Goal: Information Seeking & Learning: Learn about a topic

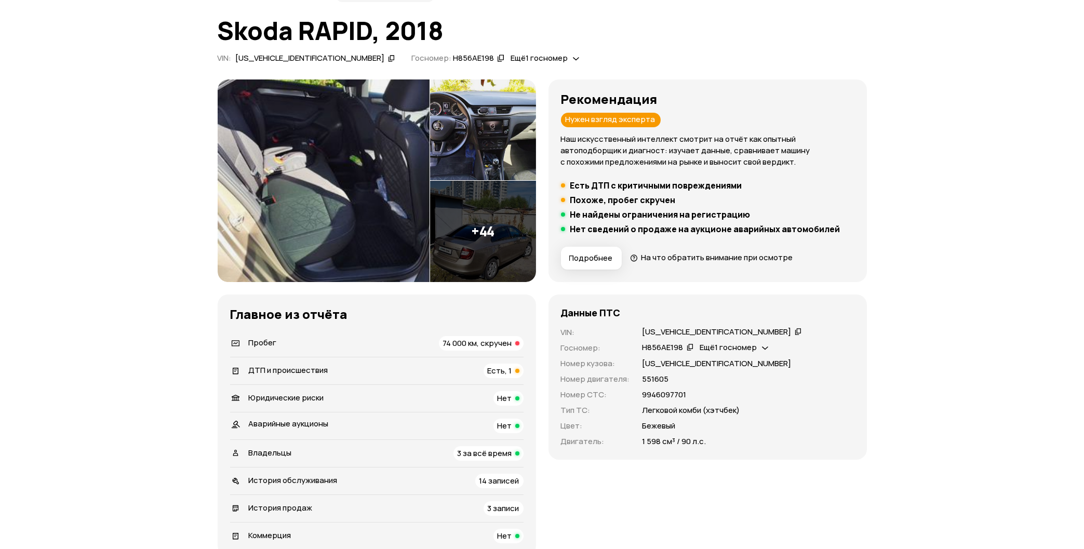
scroll to position [278, 0]
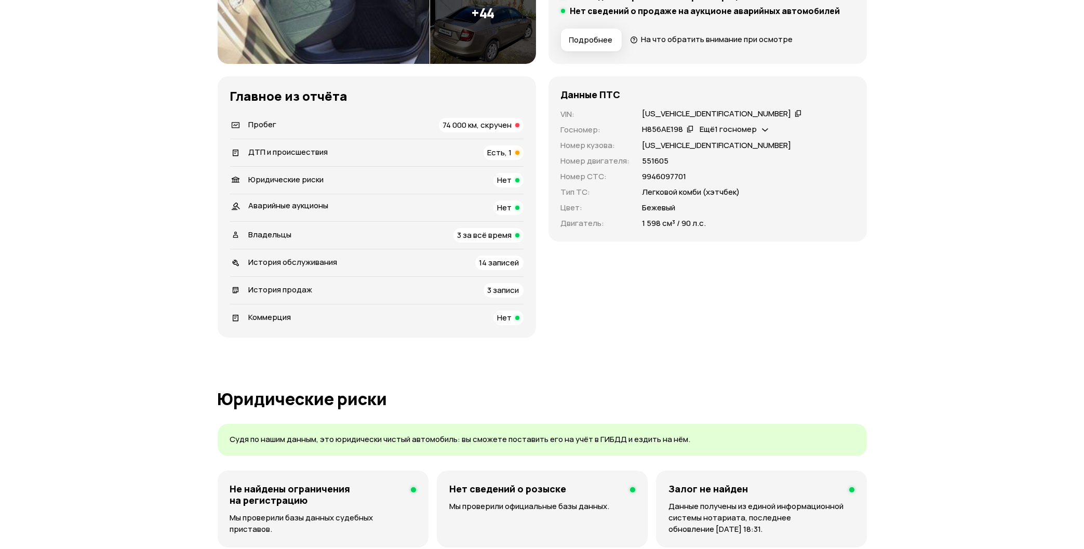
click at [481, 120] on span "74 000 км, скручен" at bounding box center [477, 124] width 69 height 11
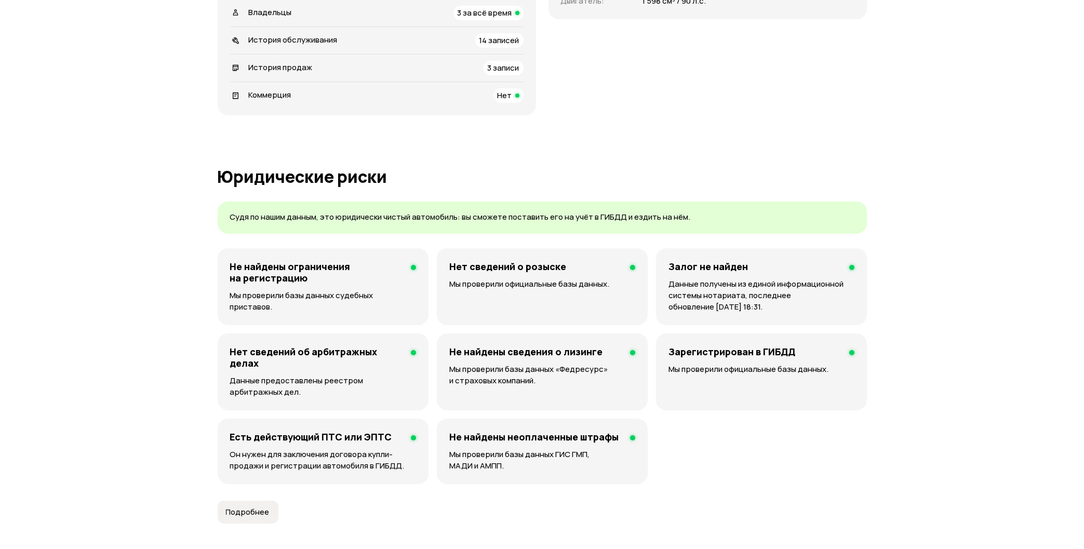
scroll to position [56, 0]
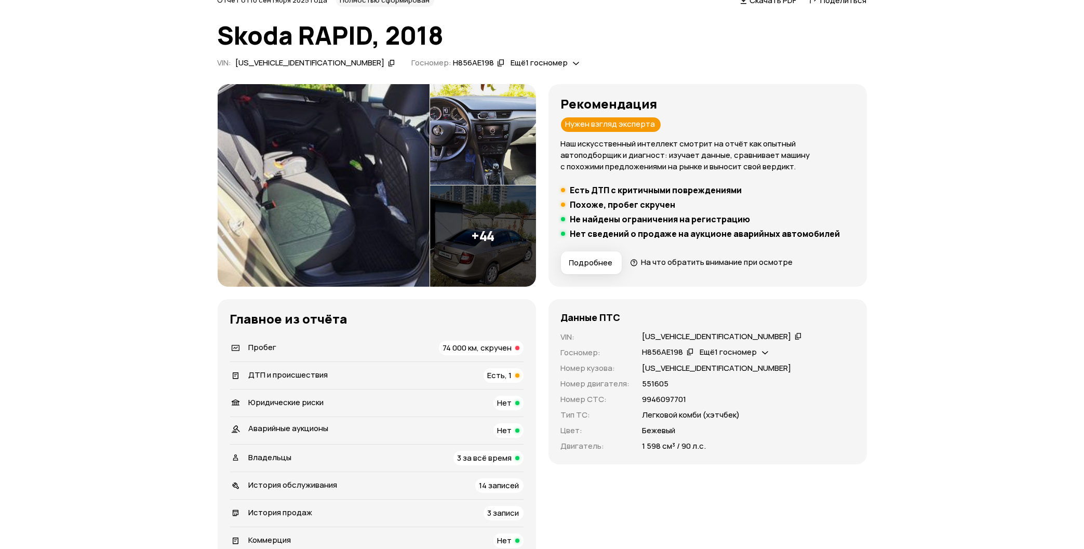
click at [600, 269] on button "Подробнее" at bounding box center [591, 262] width 61 height 23
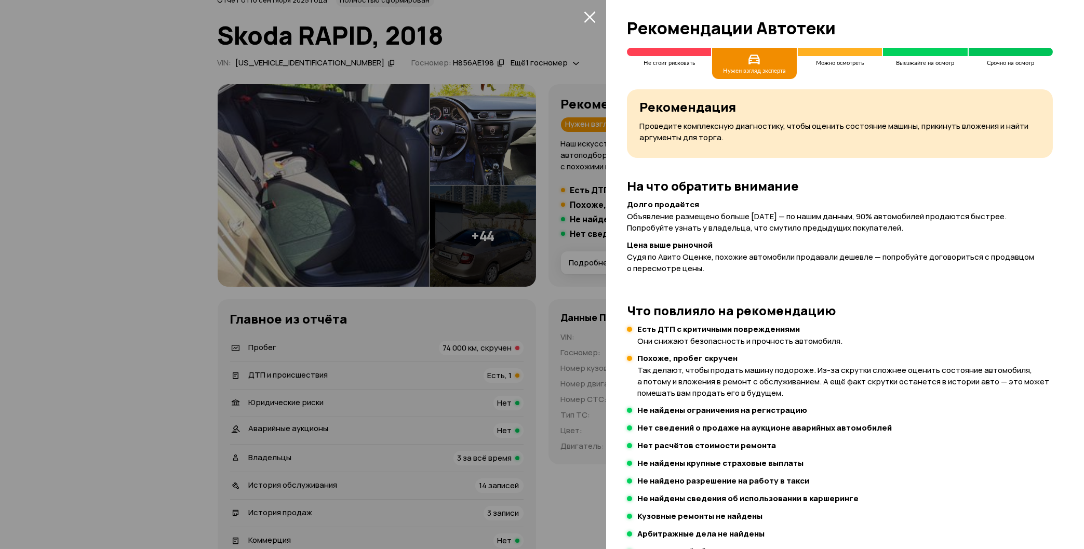
click at [591, 17] on icon "закрыть" at bounding box center [590, 17] width 12 height 12
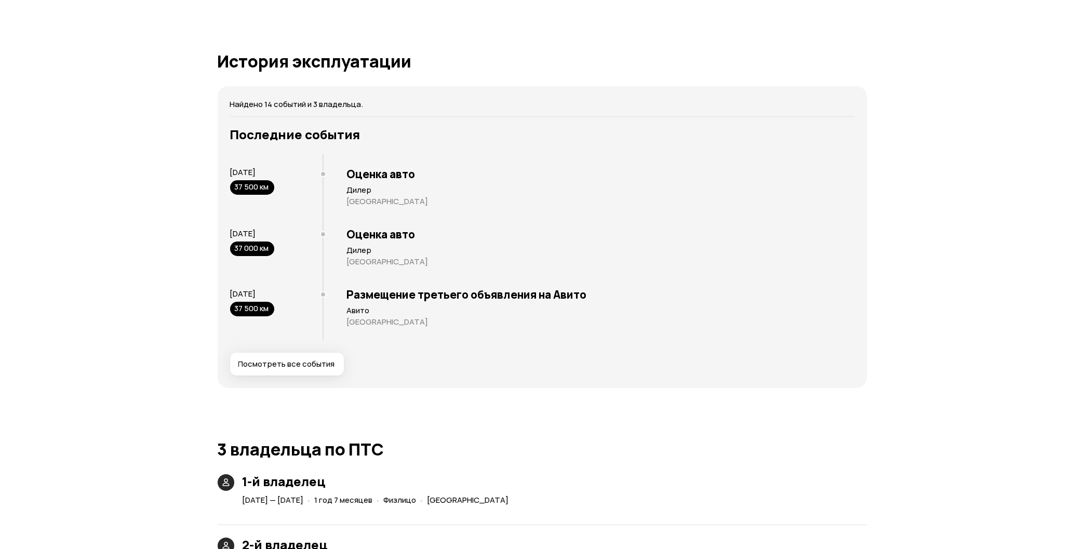
scroll to position [1948, 0]
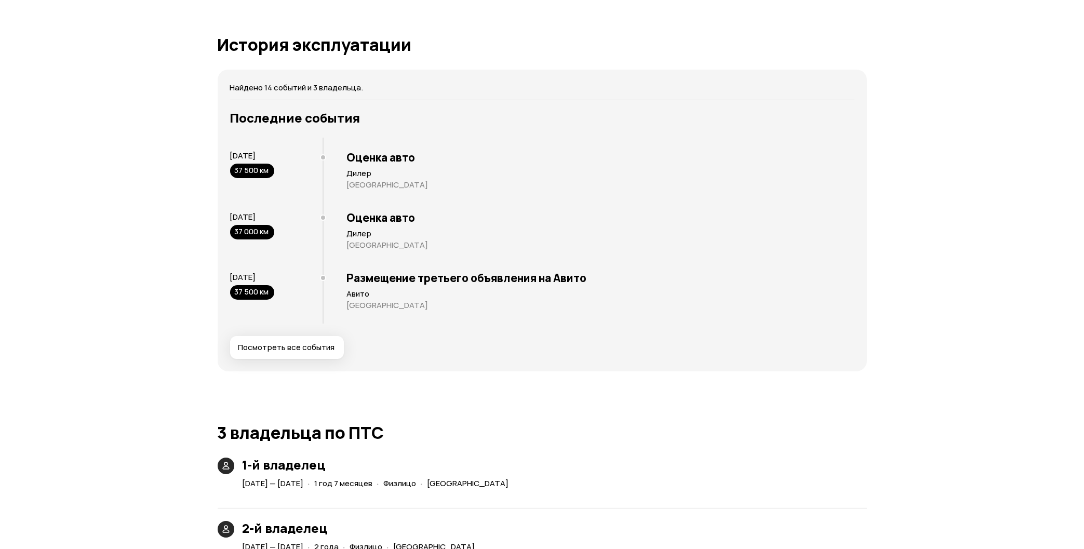
click at [308, 357] on button "Посмотреть все события" at bounding box center [287, 347] width 114 height 23
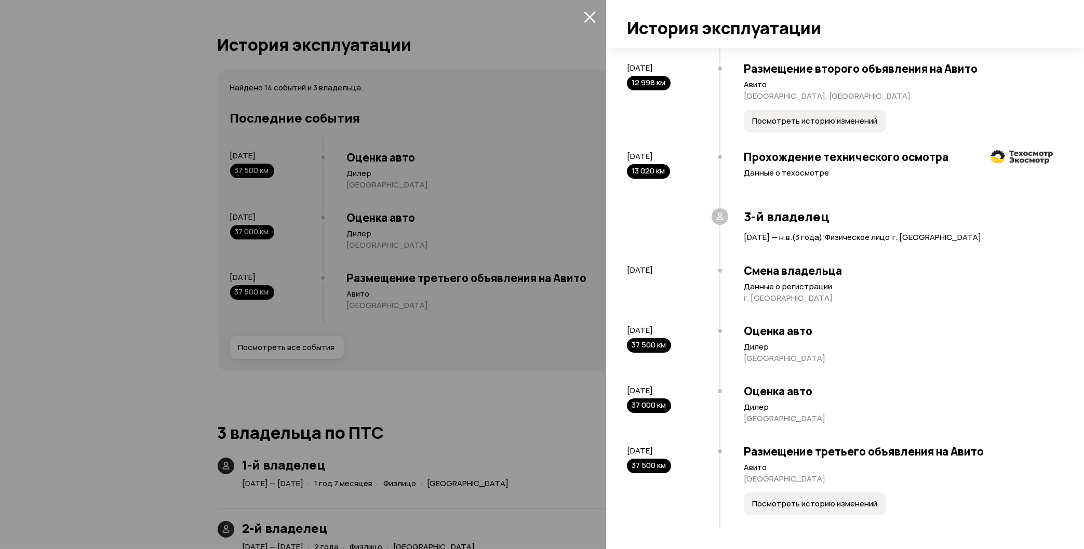
scroll to position [762, 0]
click at [592, 11] on icon "закрыть" at bounding box center [590, 17] width 12 height 12
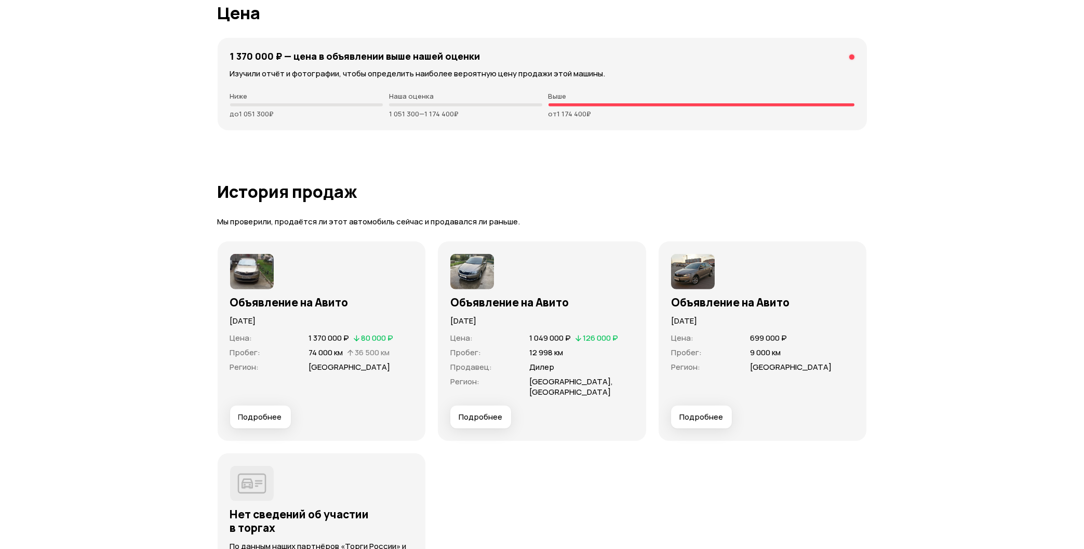
scroll to position [2839, 0]
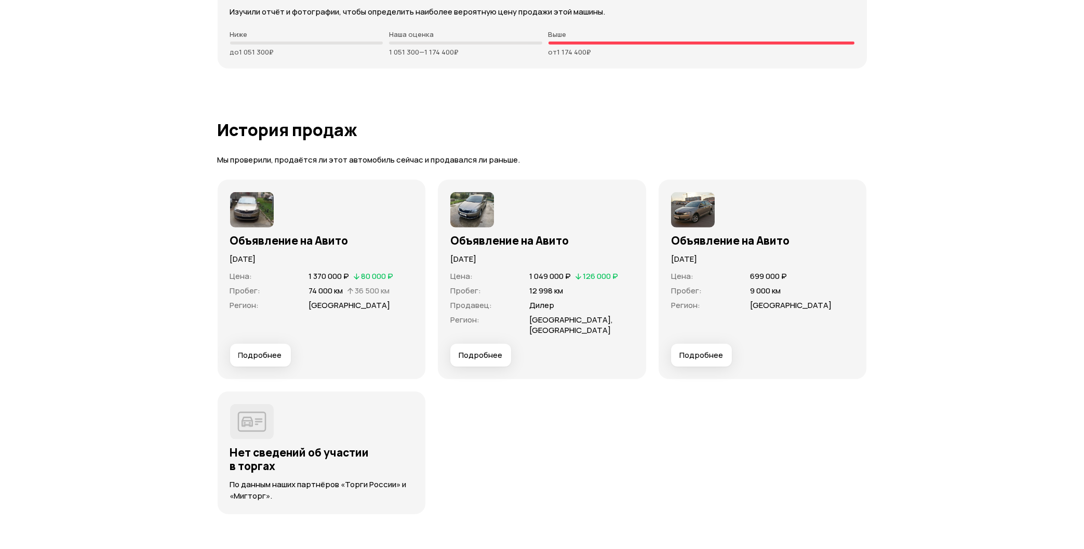
click at [272, 351] on span "Подробнее" at bounding box center [260, 355] width 44 height 10
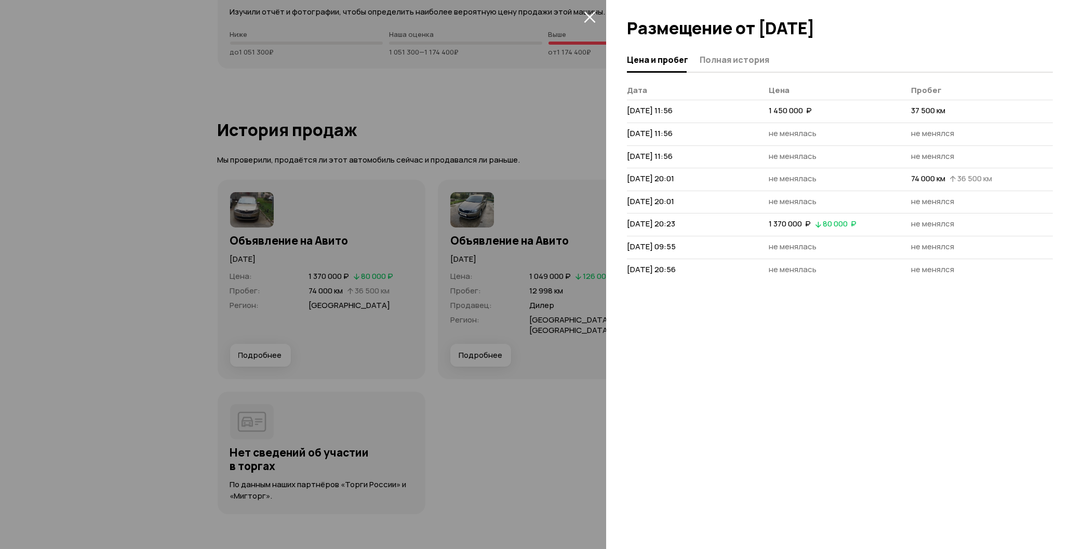
click at [589, 17] on icon "закрыть" at bounding box center [589, 16] width 11 height 11
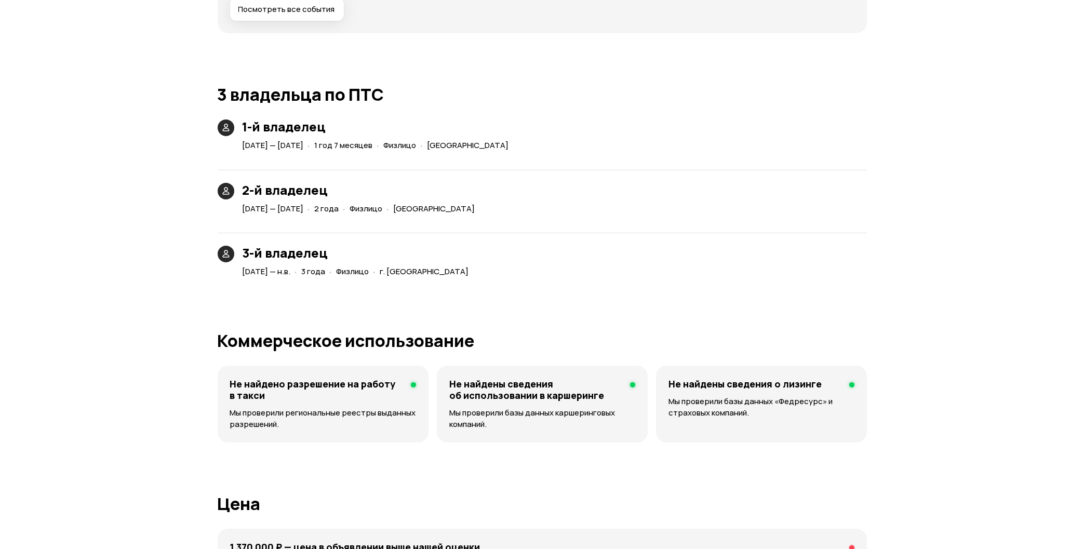
scroll to position [2282, 0]
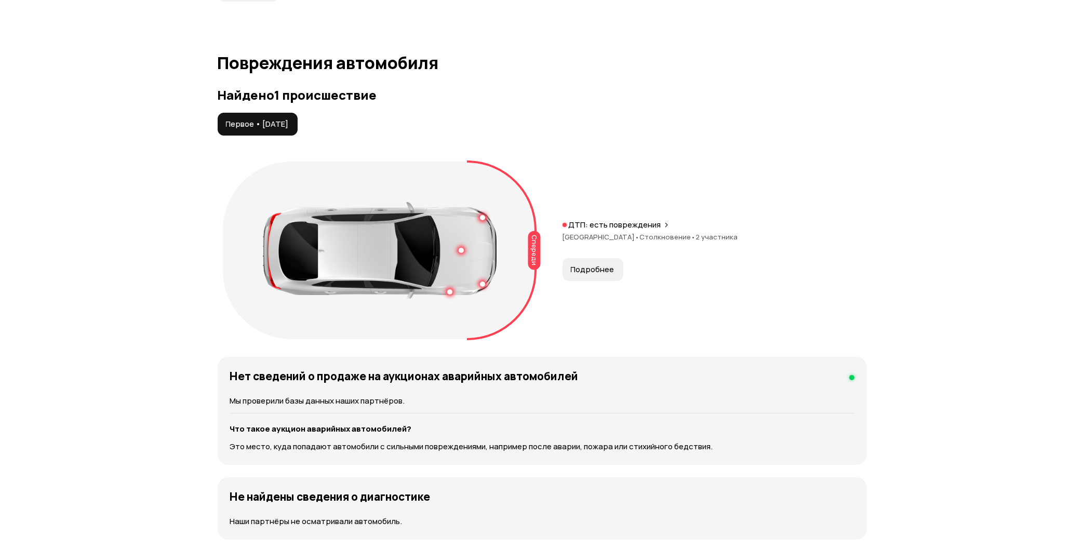
scroll to position [946, 0]
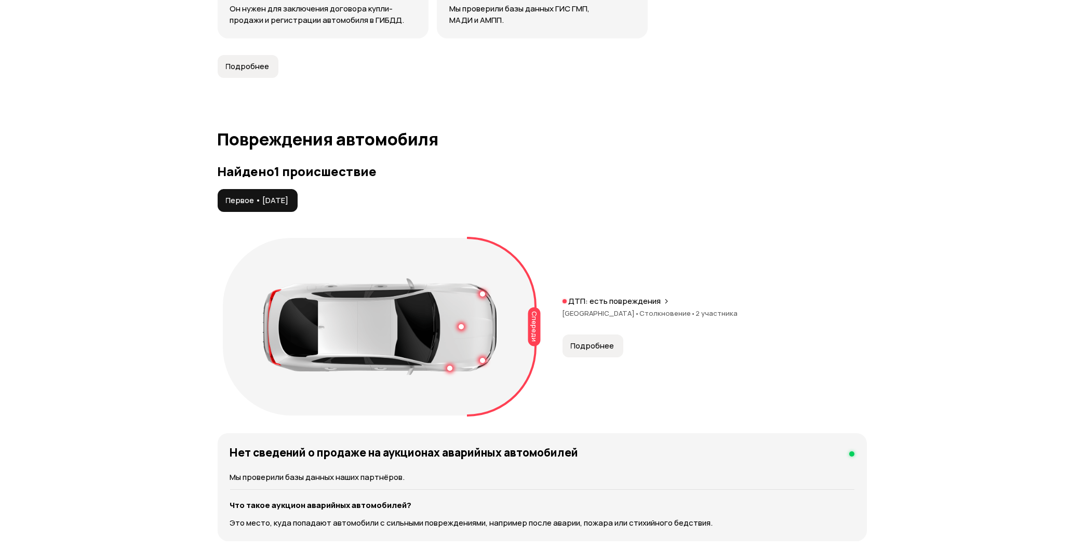
drag, startPoint x: 482, startPoint y: 340, endPoint x: 512, endPoint y: 311, distance: 41.9
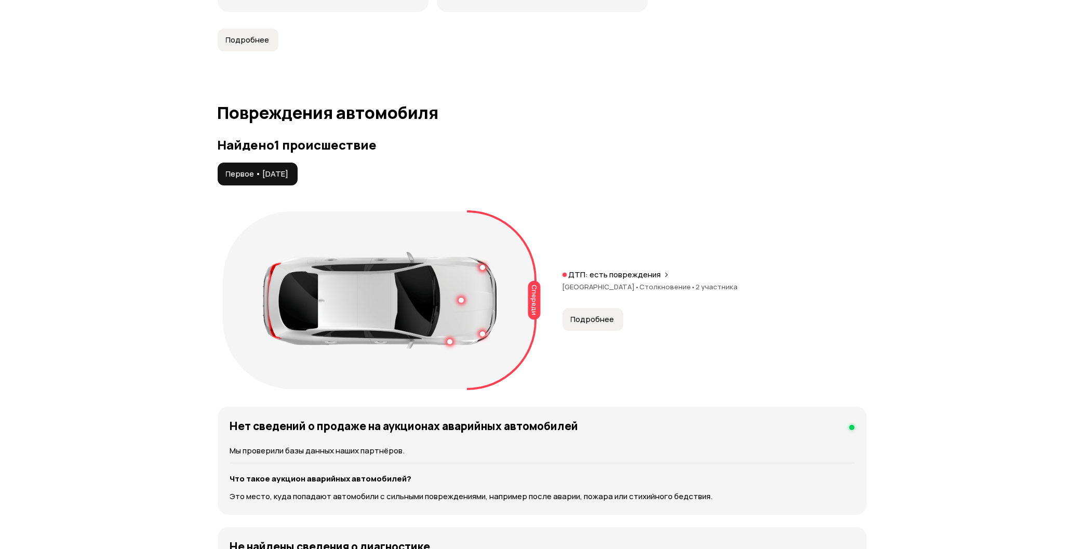
scroll to position [1002, 0]
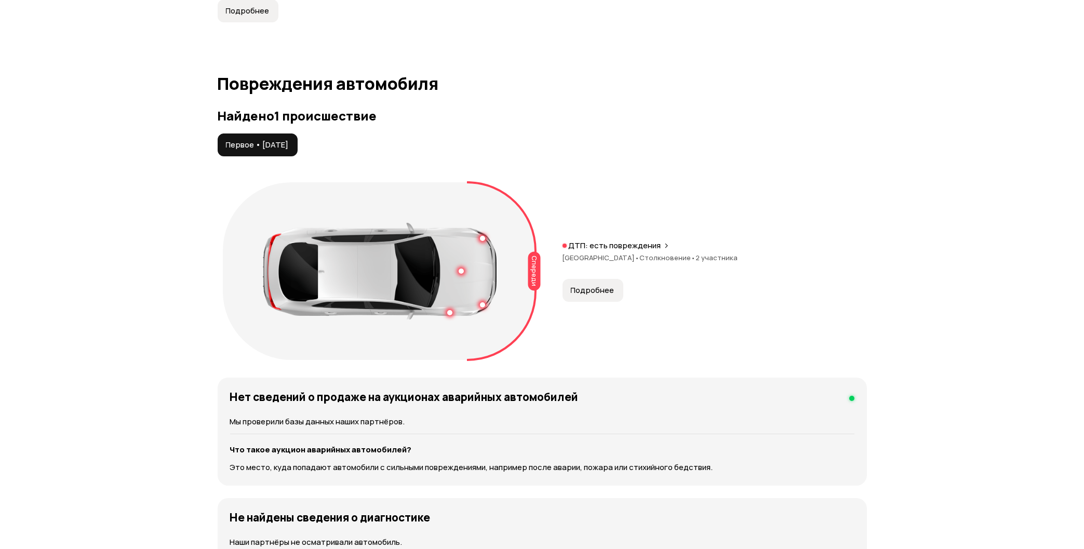
click at [609, 289] on span "Подробнее" at bounding box center [593, 290] width 44 height 10
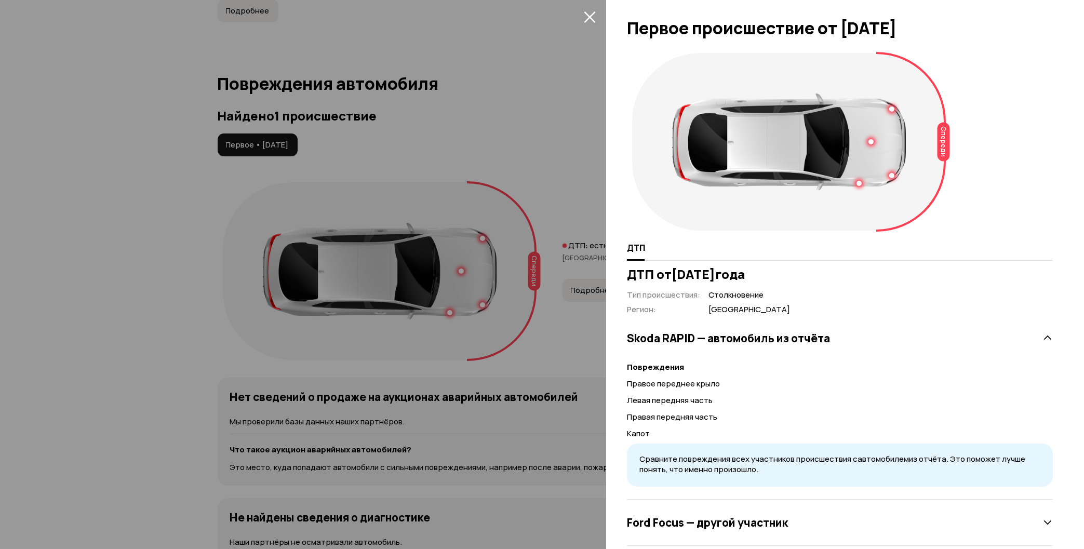
click at [590, 10] on button "закрыть" at bounding box center [589, 16] width 17 height 17
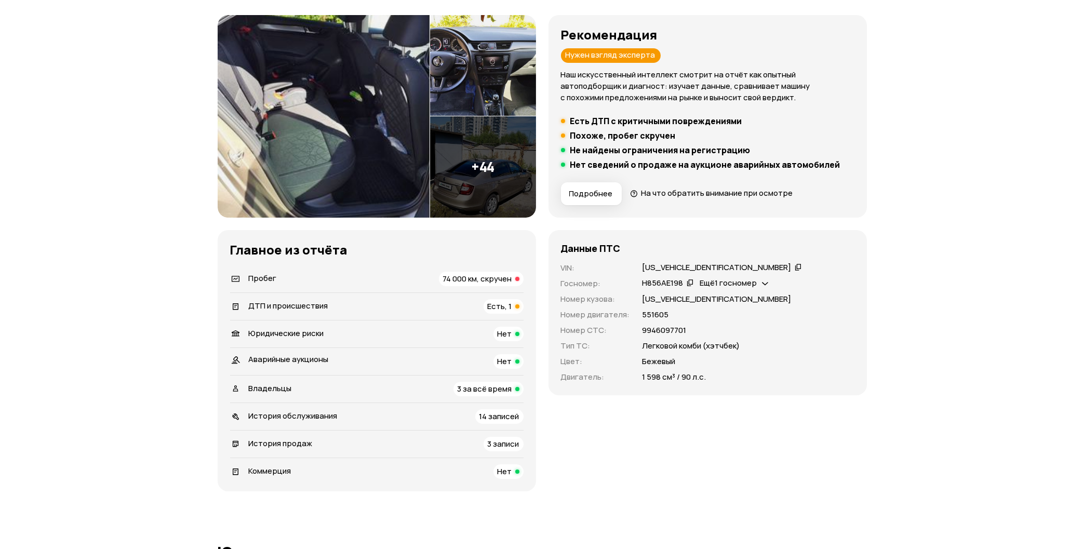
scroll to position [0, 0]
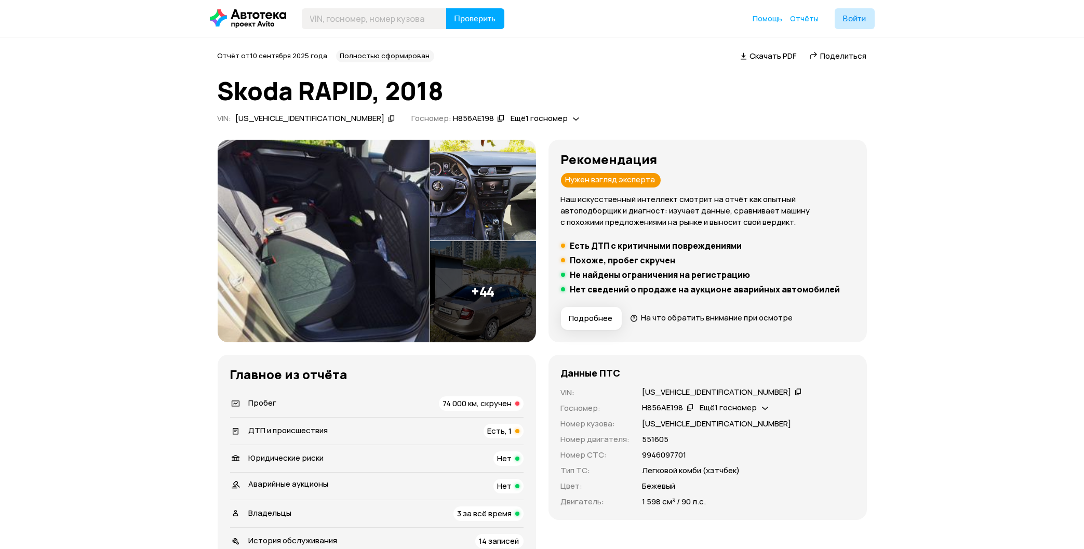
click at [487, 226] on img at bounding box center [483, 190] width 106 height 101
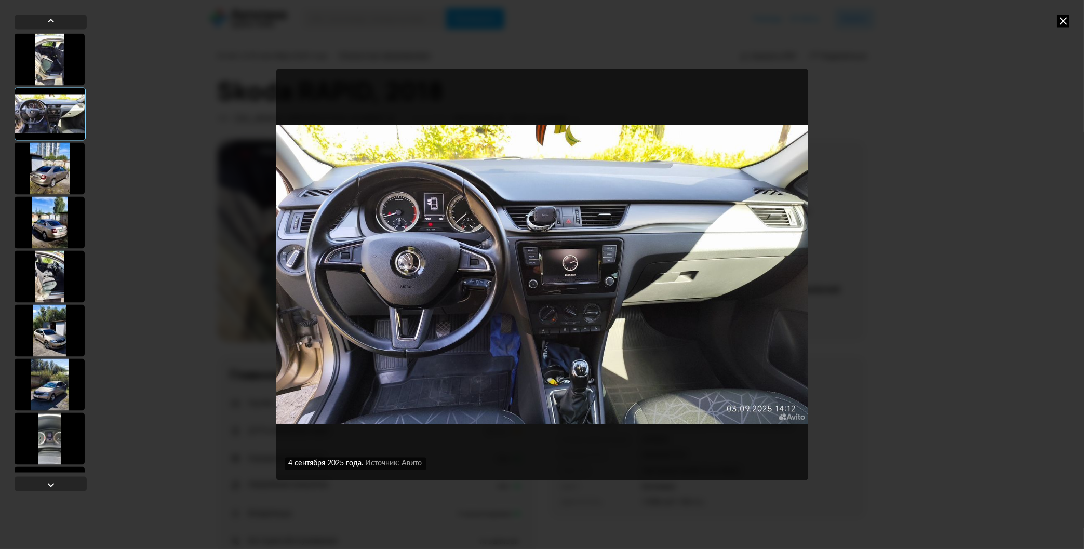
click at [1065, 20] on icon at bounding box center [1063, 21] width 12 height 12
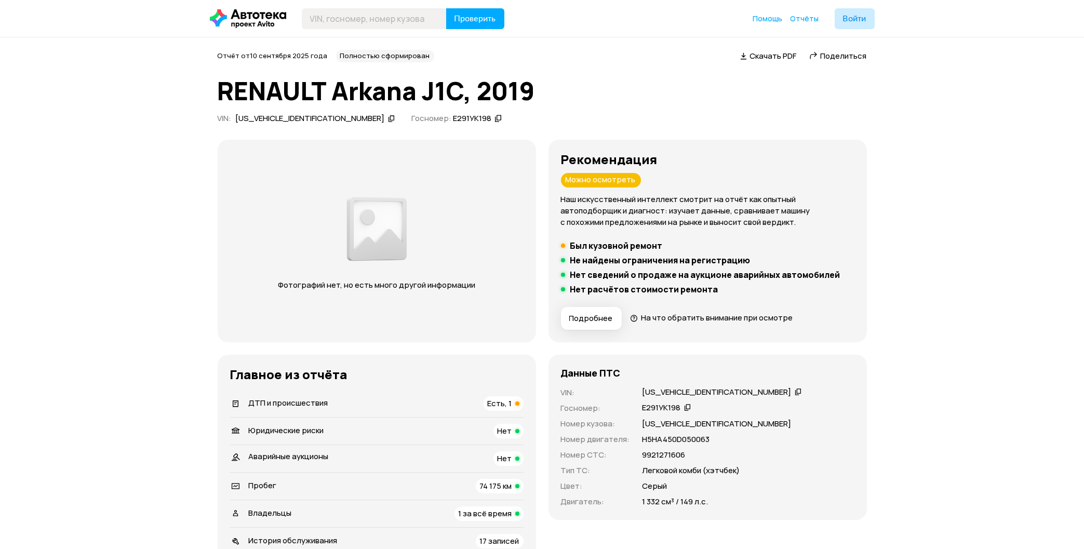
click at [591, 318] on span "Подробнее" at bounding box center [591, 318] width 44 height 10
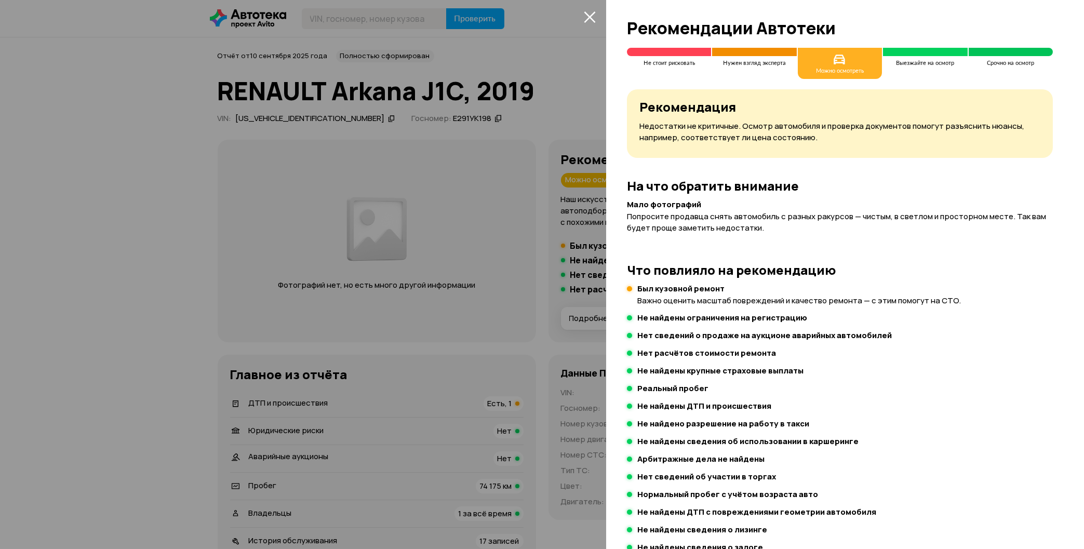
click at [601, 16] on div at bounding box center [542, 274] width 1084 height 549
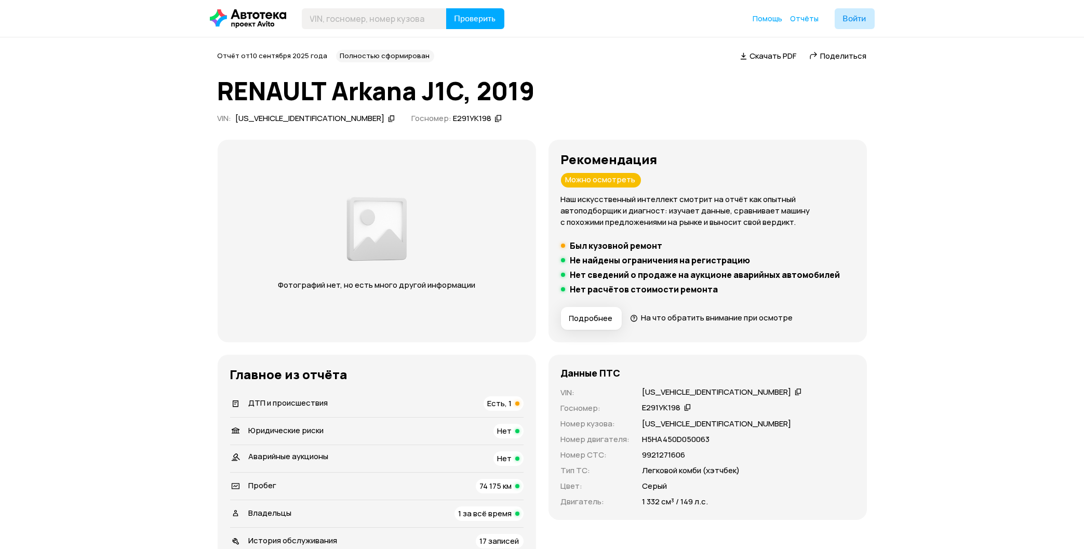
click at [491, 402] on span "Есть, 1" at bounding box center [500, 403] width 24 height 11
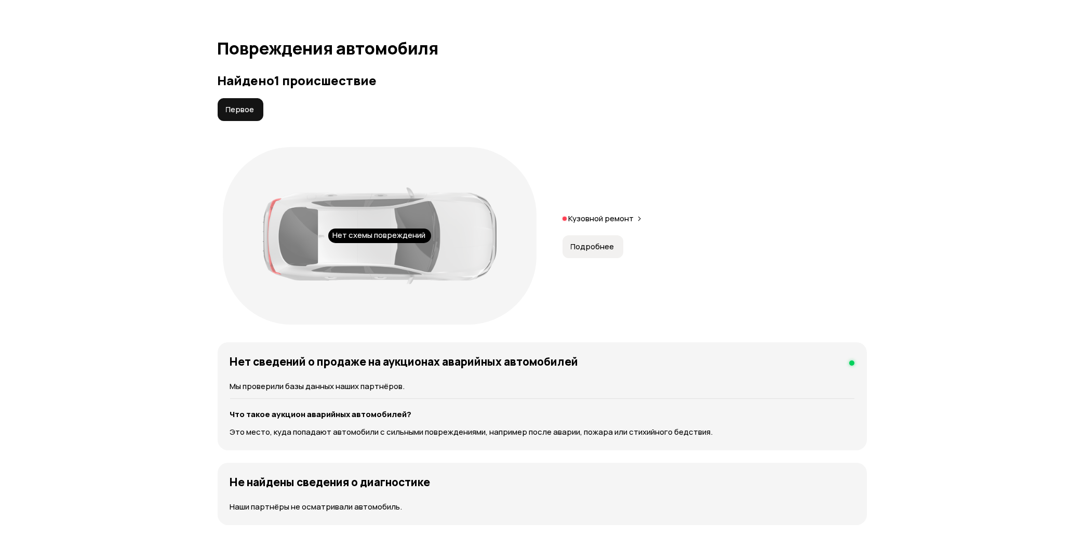
scroll to position [1076, 0]
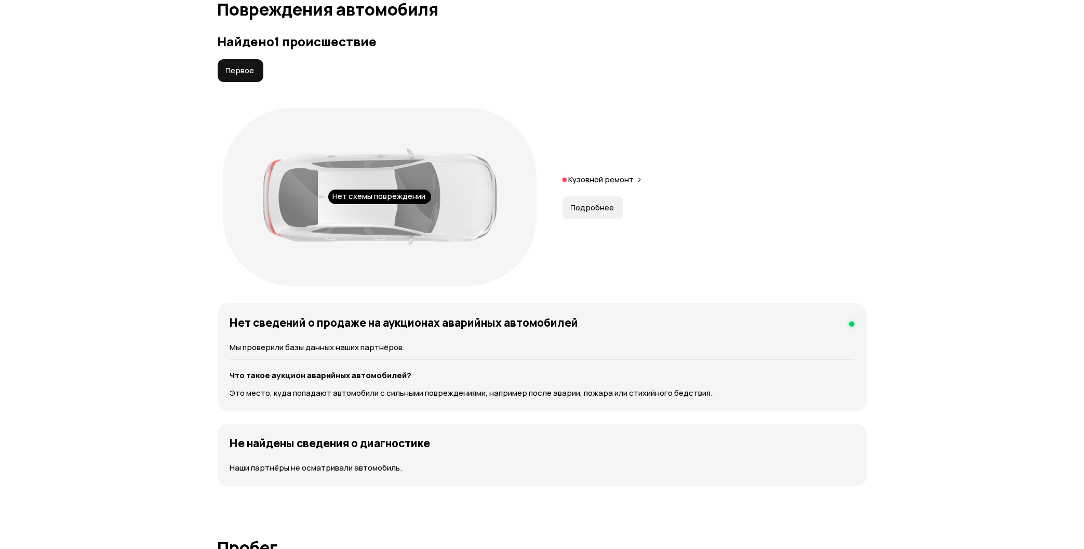
click at [606, 205] on span "Подробнее" at bounding box center [593, 208] width 44 height 10
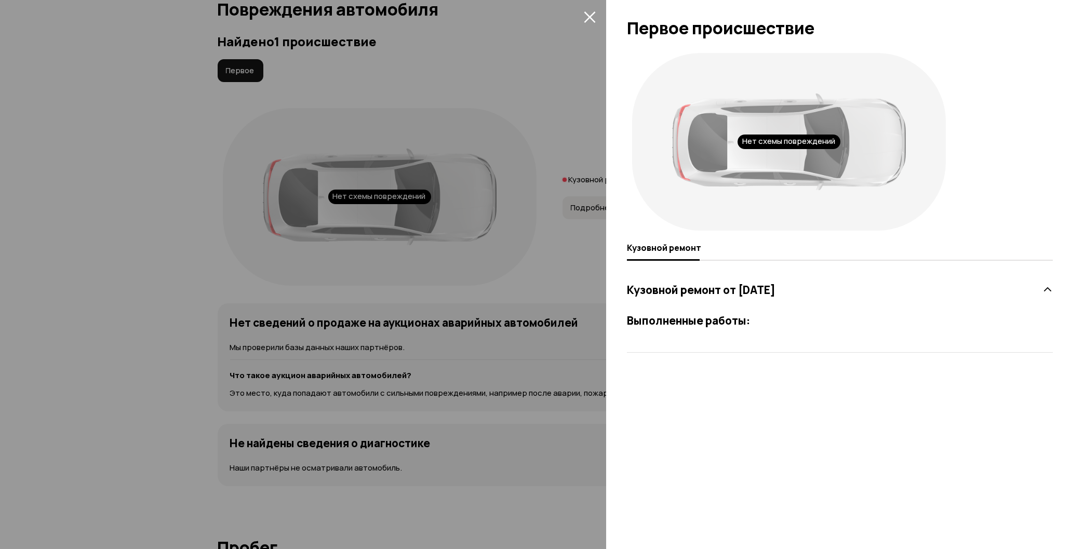
click at [499, 110] on div at bounding box center [542, 274] width 1084 height 549
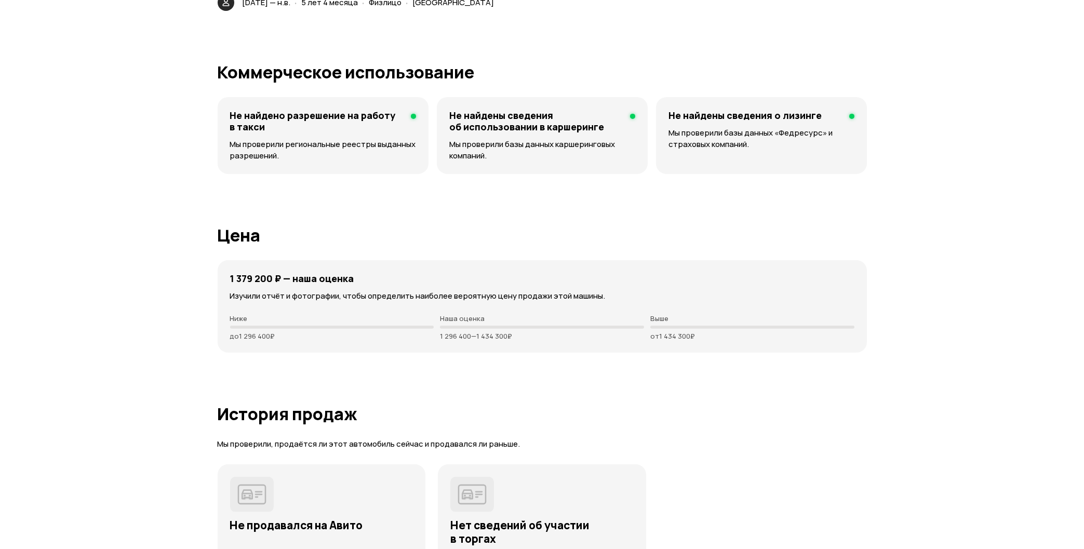
scroll to position [2523, 0]
